Goal: Transaction & Acquisition: Purchase product/service

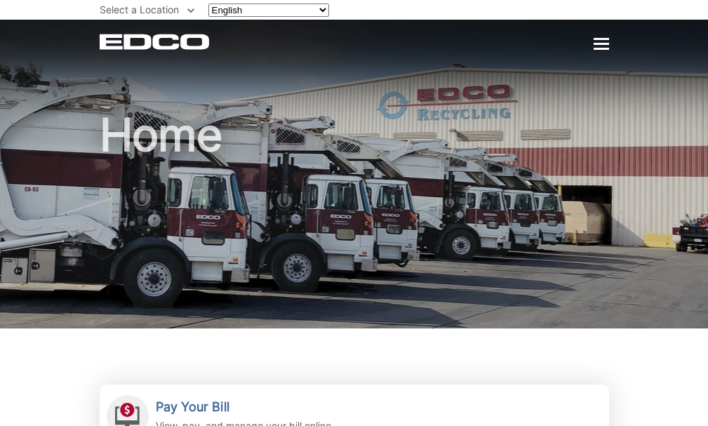
click at [0, 0] on span "Pay My Bill" at bounding box center [0, 0] width 0 height 0
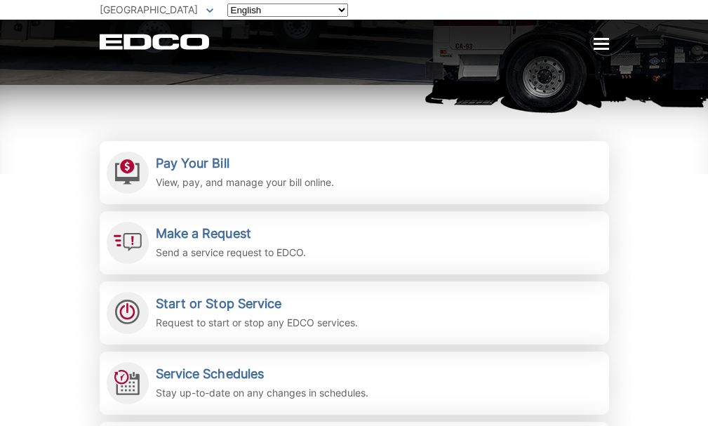
scroll to position [281, 0]
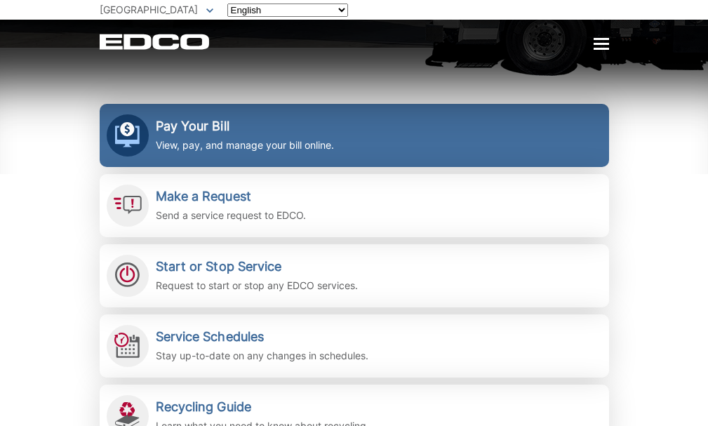
click at [100, 167] on link "Pay Your Bill View, pay, and manage your bill online." at bounding box center [355, 135] width 510 height 63
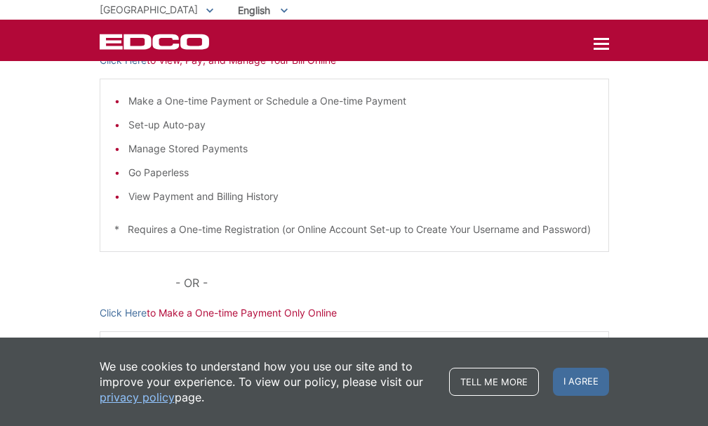
scroll to position [140, 0]
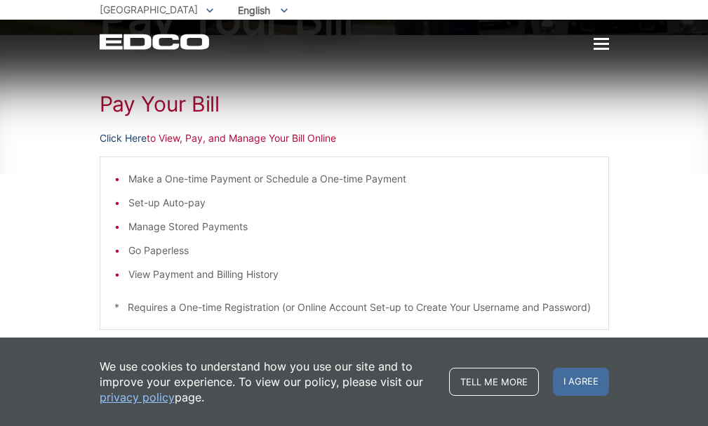
click at [100, 146] on link "Click Here" at bounding box center [123, 138] width 47 height 15
